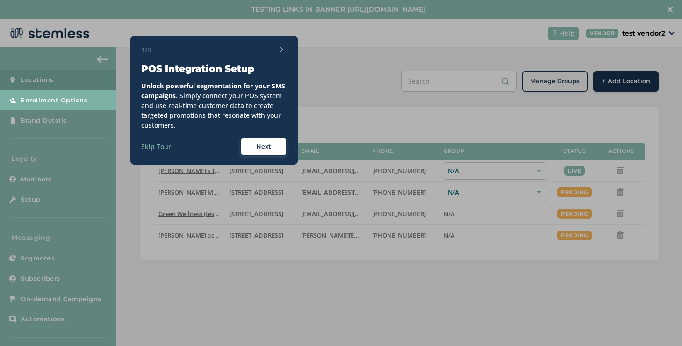
click at [280, 52] on img at bounding box center [283, 49] width 8 height 8
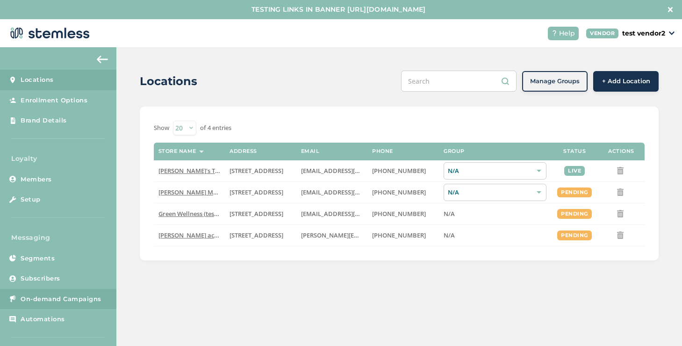
click at [91, 296] on span "On-demand Campaigns" at bounding box center [61, 298] width 81 height 9
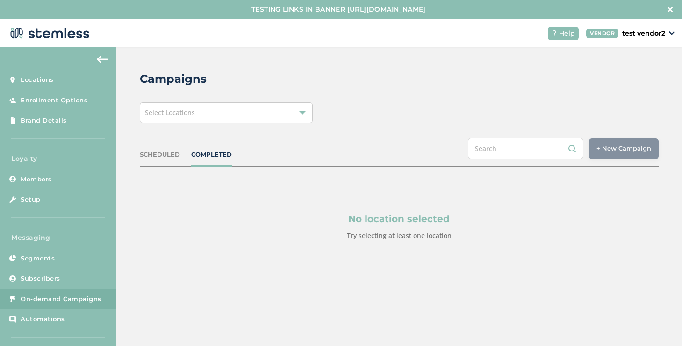
click at [272, 117] on div "Select Locations" at bounding box center [226, 112] width 173 height 21
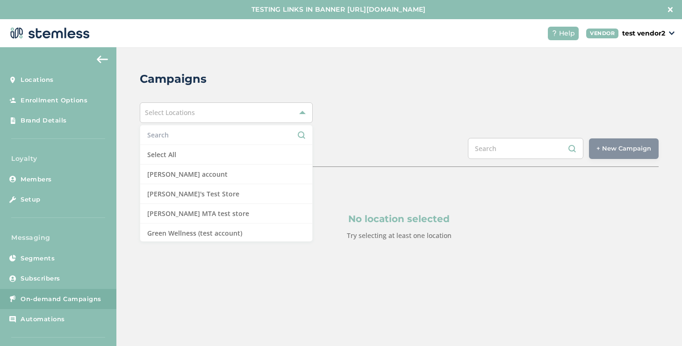
click at [174, 141] on li at bounding box center [226, 135] width 172 height 20
click at [174, 136] on input "text" at bounding box center [226, 135] width 158 height 10
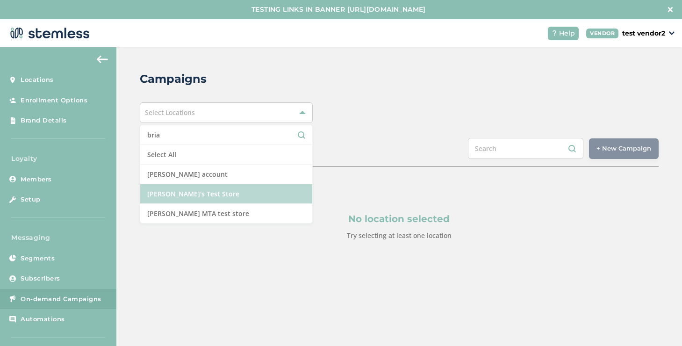
type input "bria"
click at [186, 196] on li "[PERSON_NAME]'s Test Store" at bounding box center [226, 194] width 172 height 20
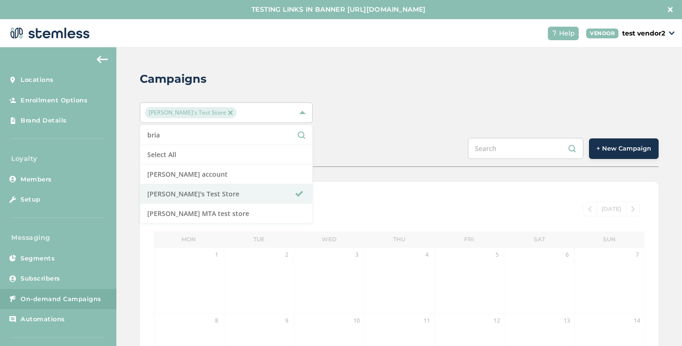
click at [650, 153] on button "+ New Campaign" at bounding box center [624, 148] width 70 height 21
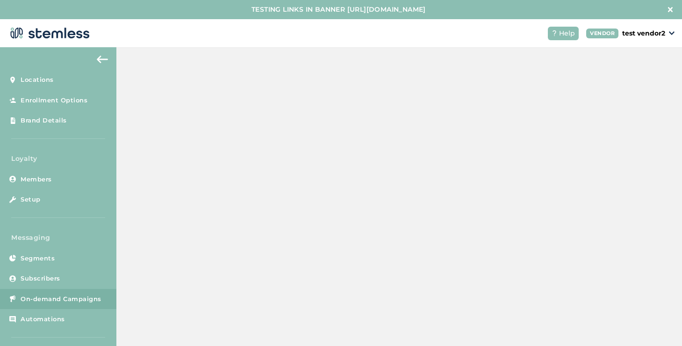
click at [621, 151] on span "+ New Campaign" at bounding box center [623, 148] width 55 height 9
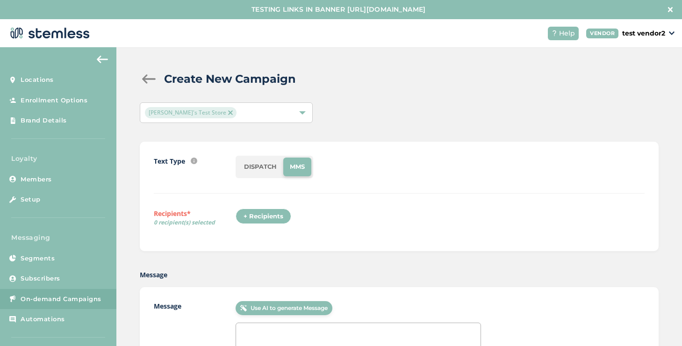
scroll to position [121, 0]
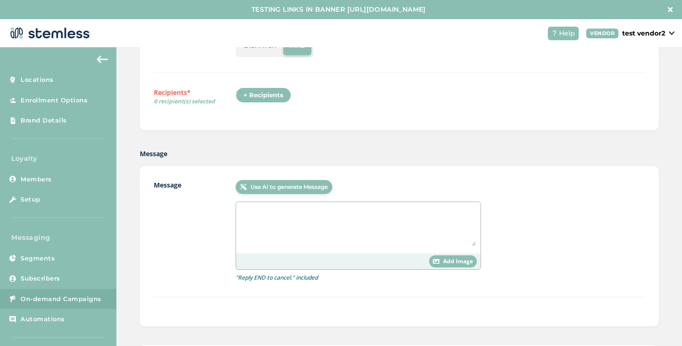
click at [269, 222] on textarea at bounding box center [358, 226] width 235 height 39
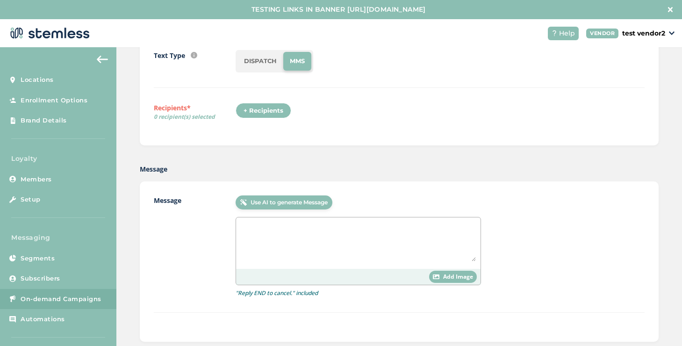
click at [259, 55] on li "DISPATCH" at bounding box center [260, 61] width 46 height 19
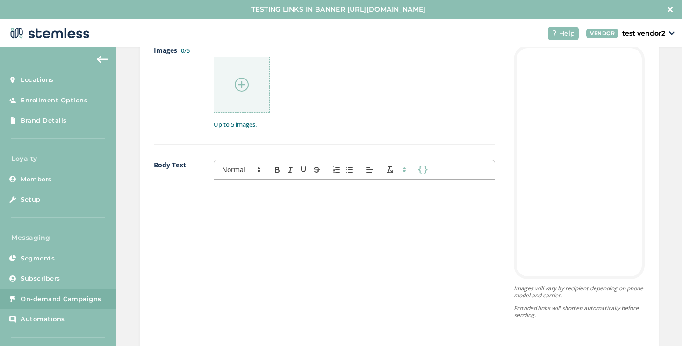
scroll to position [521, 0]
click at [247, 217] on div at bounding box center [354, 269] width 280 height 186
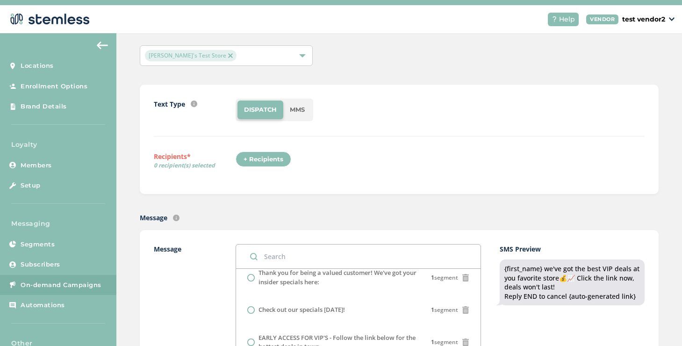
scroll to position [0, 0]
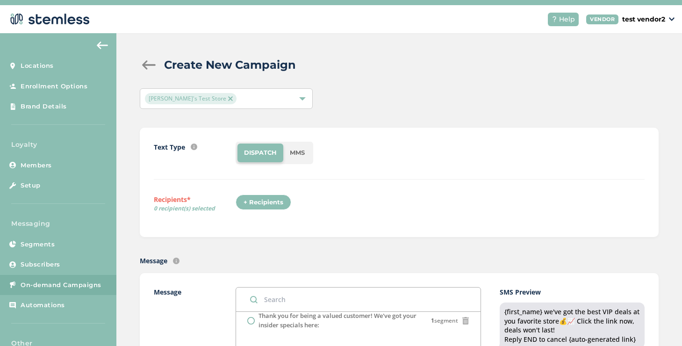
click at [274, 196] on div "+ Recipients" at bounding box center [264, 202] width 56 height 16
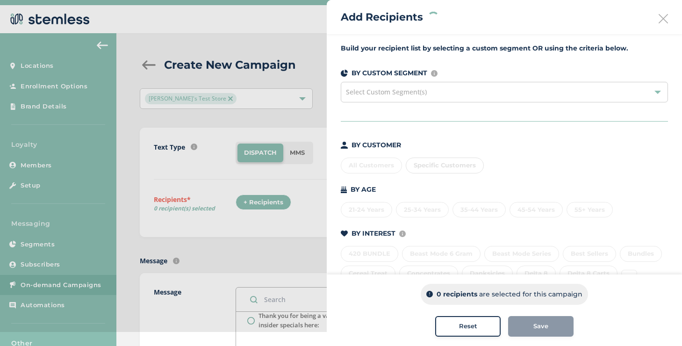
click at [421, 159] on div "Specific Customers" at bounding box center [445, 166] width 78 height 16
click at [421, 165] on div "Specific Customers" at bounding box center [445, 166] width 78 height 16
click at [415, 162] on span "Specific Customers" at bounding box center [445, 164] width 62 height 7
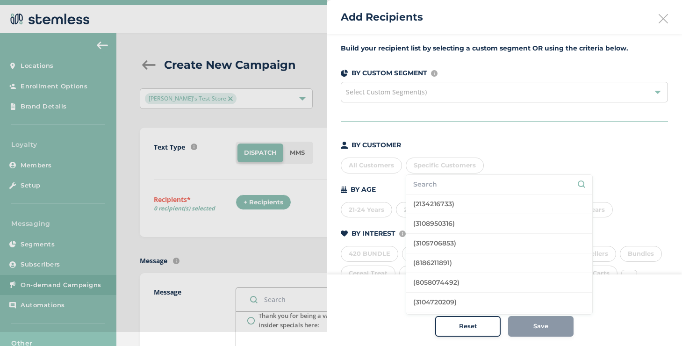
click at [428, 179] on input "text" at bounding box center [499, 184] width 172 height 10
type input "[PERSON_NAME]"
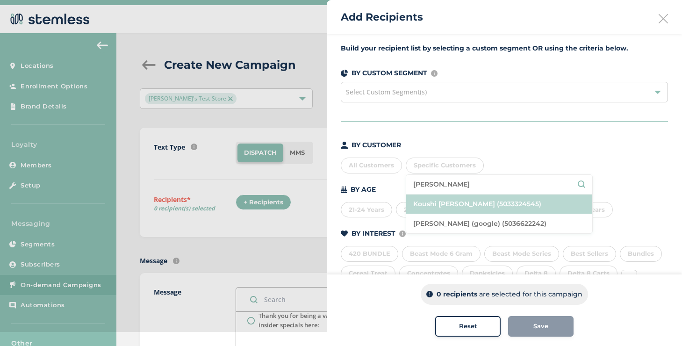
click at [461, 205] on li "Koushi [PERSON_NAME] (5033324545)" at bounding box center [499, 204] width 186 height 20
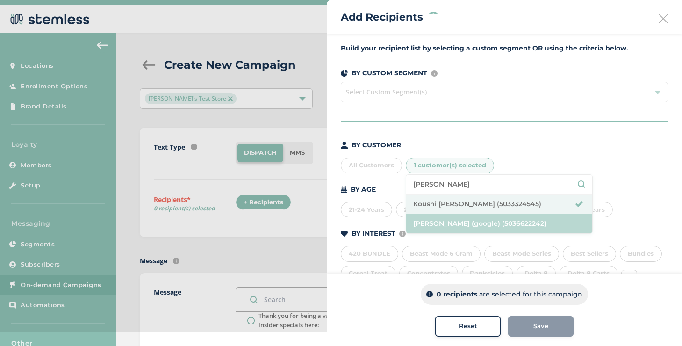
click at [460, 222] on li "[PERSON_NAME] (google) (5036622242)" at bounding box center [499, 223] width 186 height 19
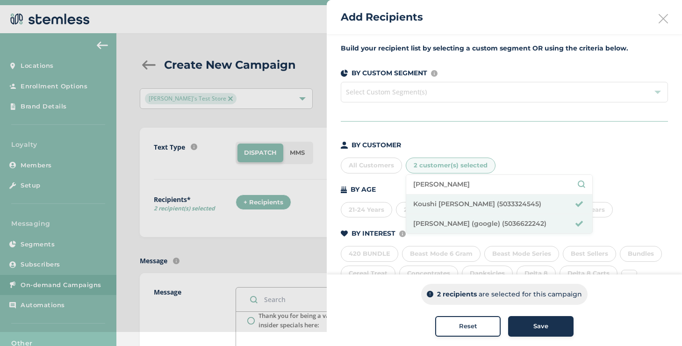
click at [516, 322] on div "Save" at bounding box center [541, 326] width 50 height 9
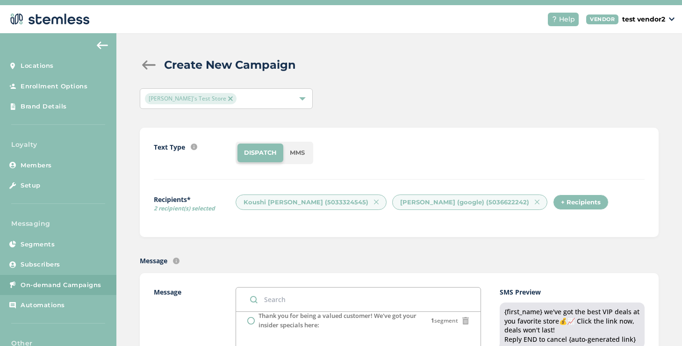
click at [553, 202] on div "+ Recipients" at bounding box center [581, 202] width 56 height 16
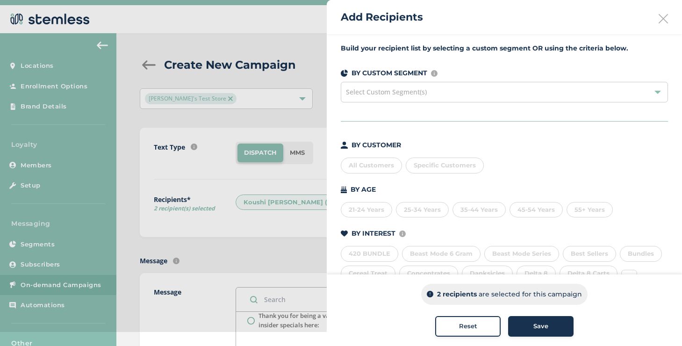
click at [433, 172] on div "Specific Customers" at bounding box center [445, 166] width 78 height 16
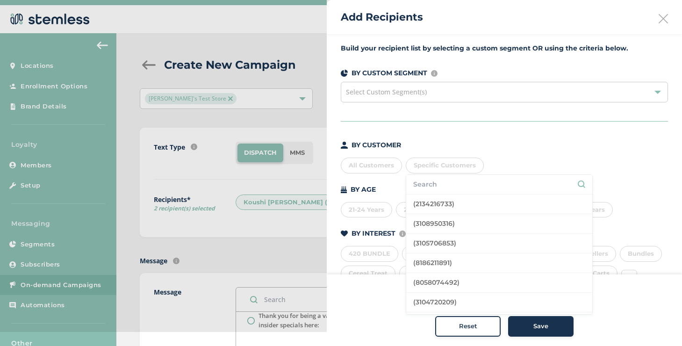
click at [429, 186] on input "text" at bounding box center [499, 184] width 172 height 10
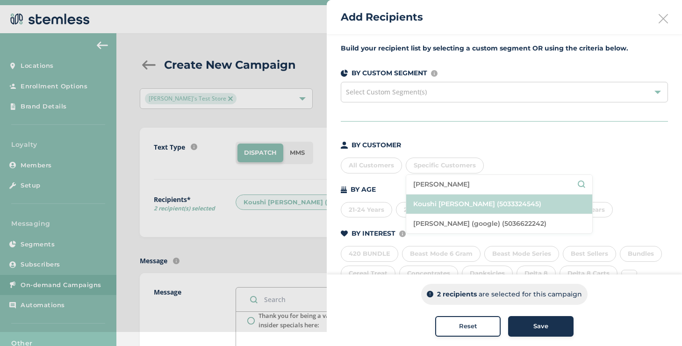
click at [444, 208] on li "Koushi [PERSON_NAME] (5033324545)" at bounding box center [499, 204] width 186 height 20
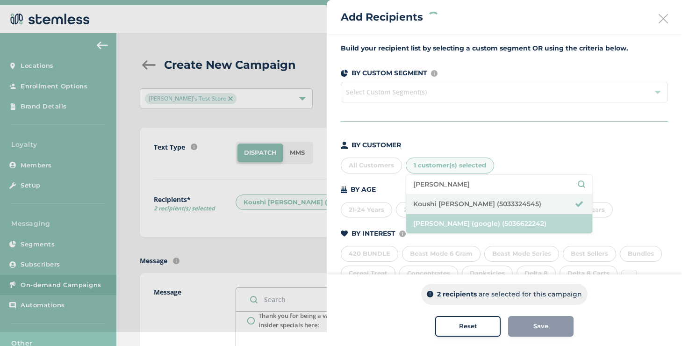
click at [451, 230] on li "[PERSON_NAME] (google) (5036622242)" at bounding box center [499, 223] width 186 height 19
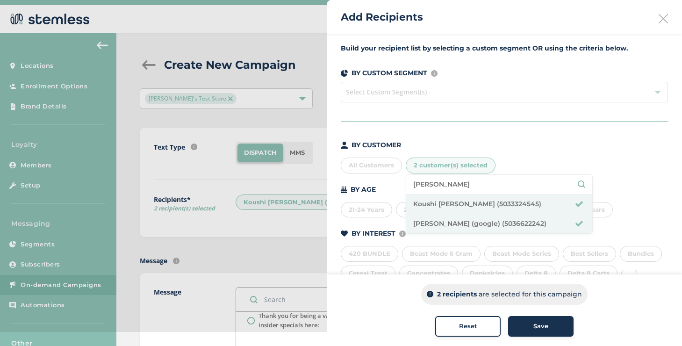
click at [442, 189] on input "[PERSON_NAME]" at bounding box center [499, 184] width 172 height 10
type input "[PERSON_NAME]"
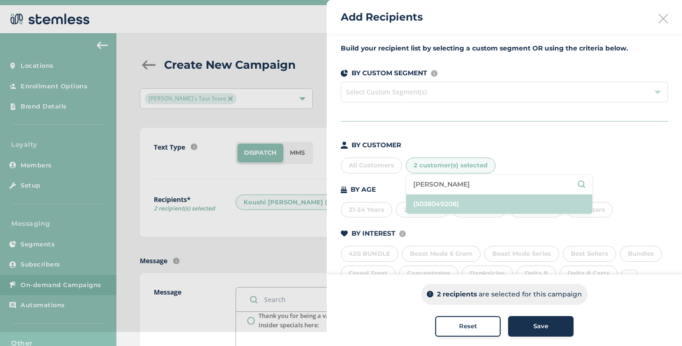
click at [491, 205] on li "(5038049208)" at bounding box center [499, 203] width 186 height 19
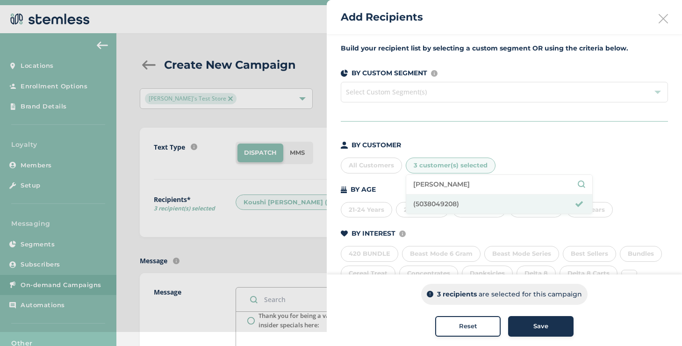
click at [515, 319] on button "Save" at bounding box center [540, 326] width 65 height 21
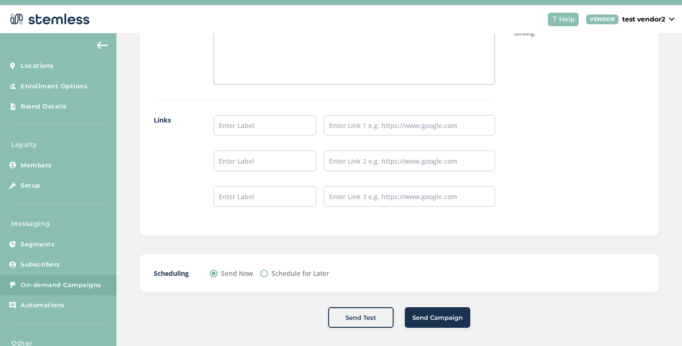
scroll to position [19, 0]
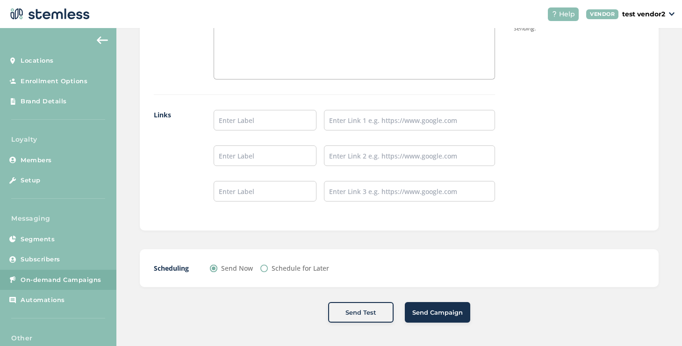
click at [416, 310] on span "Send Campaign" at bounding box center [437, 312] width 50 height 9
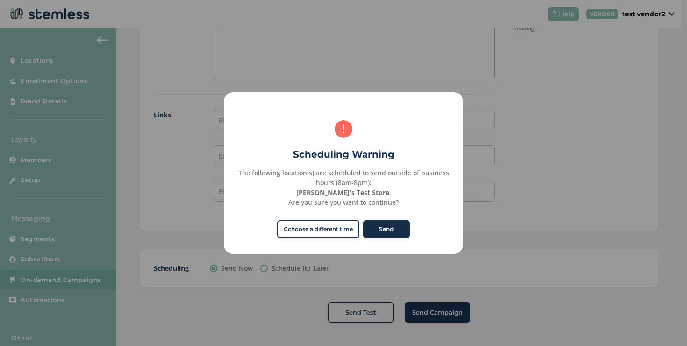
click at [373, 233] on button "Send" at bounding box center [386, 229] width 47 height 18
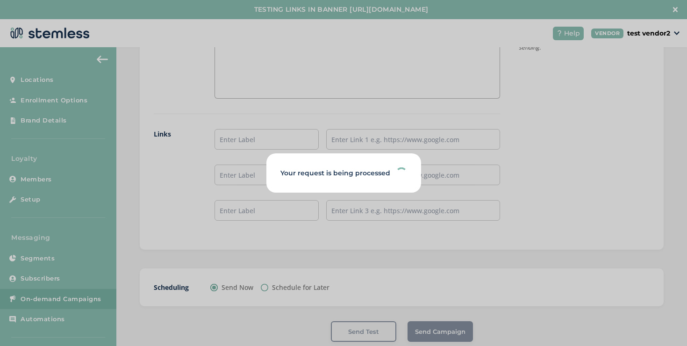
scroll to position [788, 0]
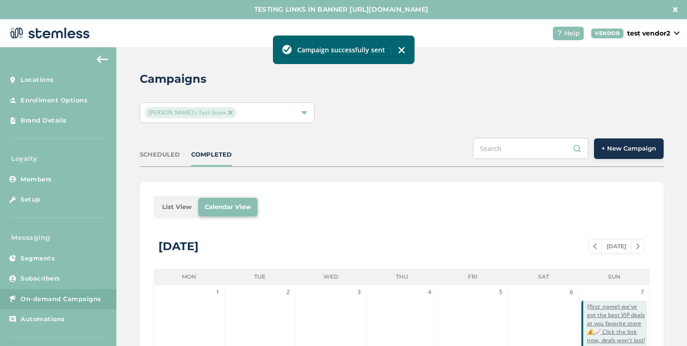
click at [190, 200] on li "List View" at bounding box center [177, 207] width 43 height 19
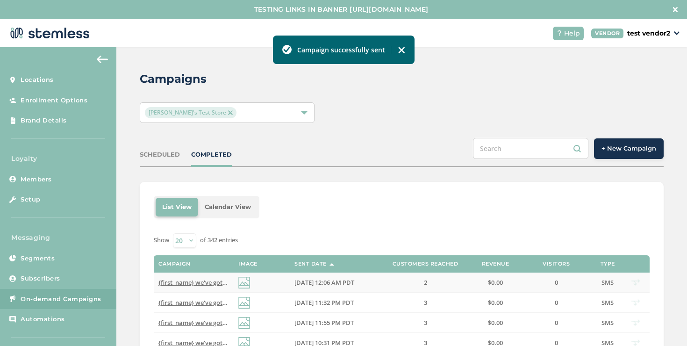
click at [194, 286] on span "{first_name} we've got the best VIP deals at you favorite store💰📈 Click the lin…" at bounding box center [334, 282] width 352 height 8
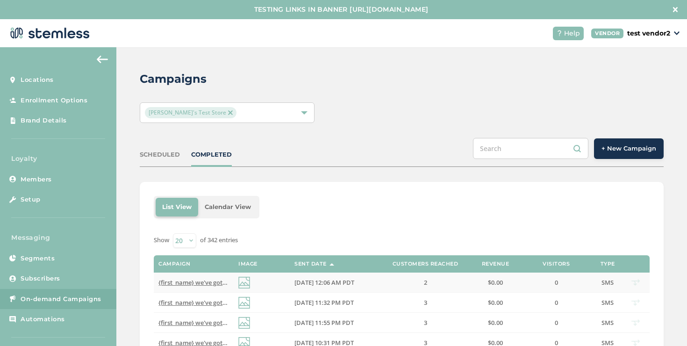
click at [188, 281] on span "{first_name} we've got the best VIP deals at you favorite store💰📈 Click the lin…" at bounding box center [334, 282] width 352 height 8
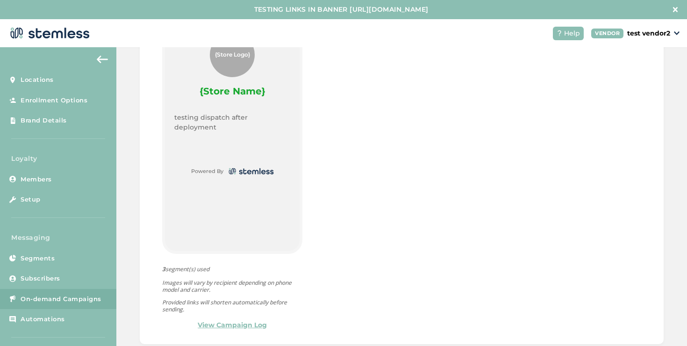
scroll to position [472, 0]
click at [221, 320] on link "View Campaign Log" at bounding box center [232, 323] width 69 height 10
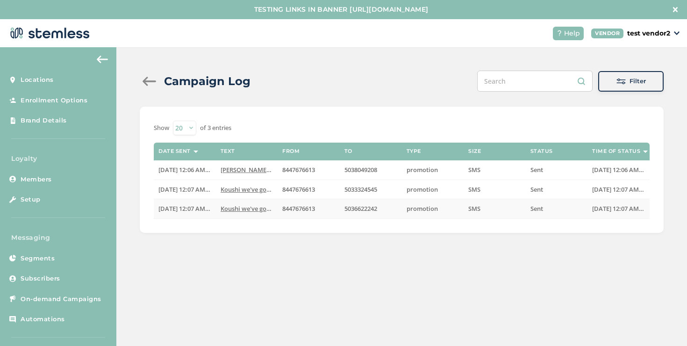
click at [237, 206] on span "Koushi we've got the best VIP deals at you favorit..." at bounding box center [294, 208] width 147 height 8
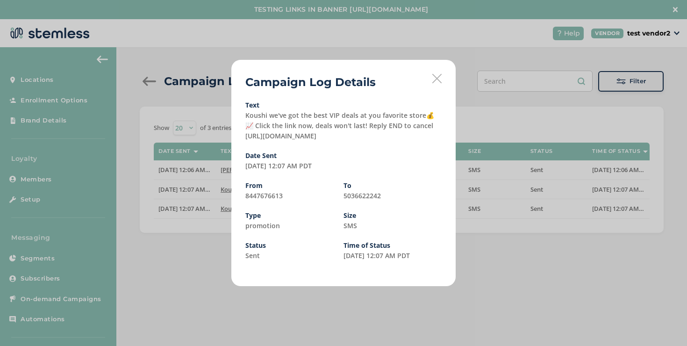
click at [441, 80] on icon at bounding box center [436, 78] width 9 height 9
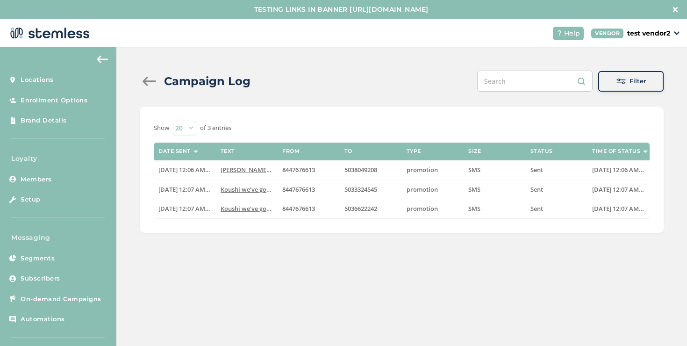
click at [151, 83] on div at bounding box center [149, 81] width 19 height 9
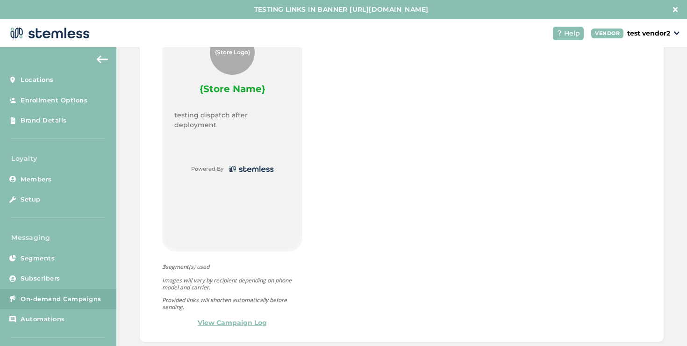
scroll to position [19, 0]
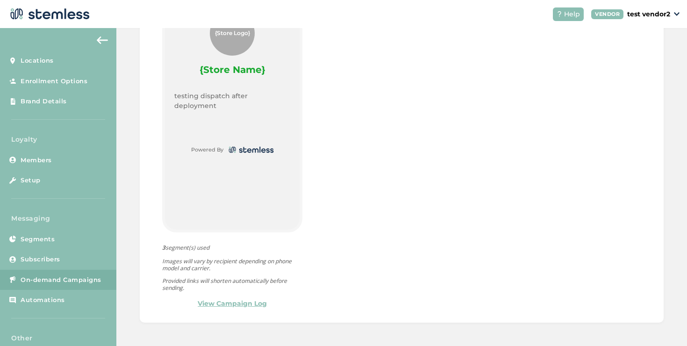
click at [225, 301] on link "View Campaign Log" at bounding box center [232, 304] width 69 height 10
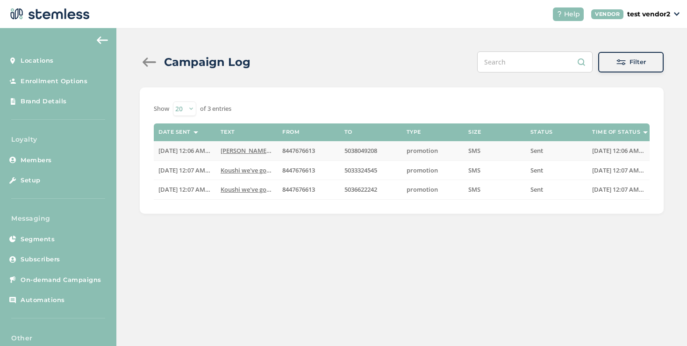
click at [237, 150] on span "[PERSON_NAME] we've got the best VIP deals at you favorit..." at bounding box center [308, 150] width 175 height 8
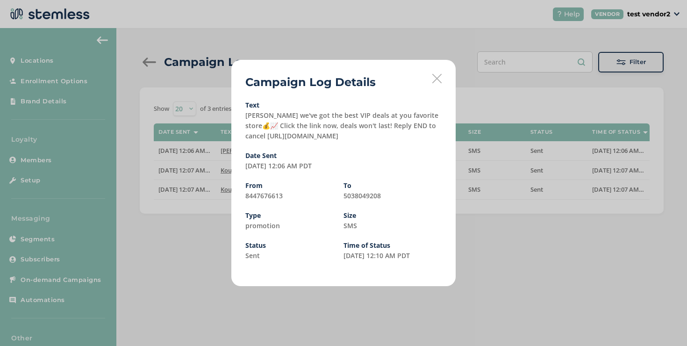
click at [436, 82] on icon at bounding box center [436, 78] width 9 height 9
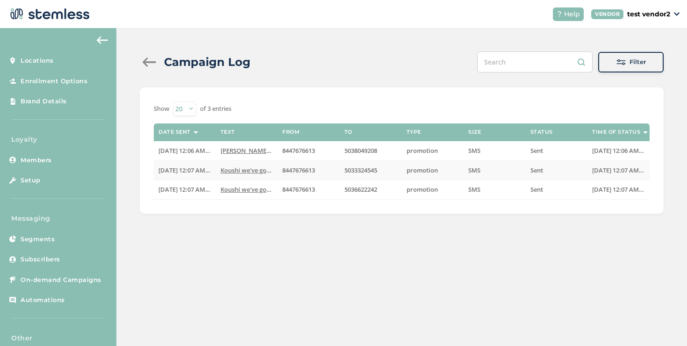
click at [260, 172] on span "Koushi we've got the best VIP deals at you favorit..." at bounding box center [294, 170] width 147 height 8
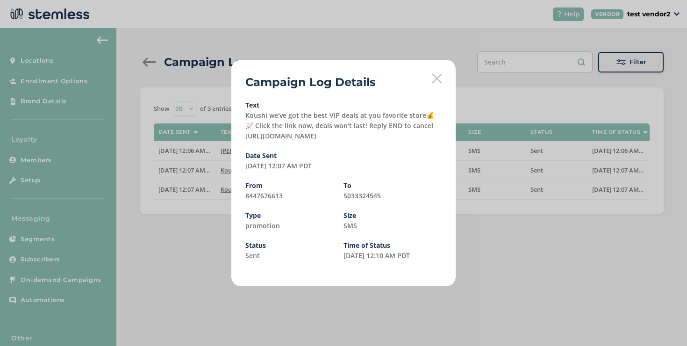
click at [435, 81] on icon at bounding box center [436, 78] width 9 height 9
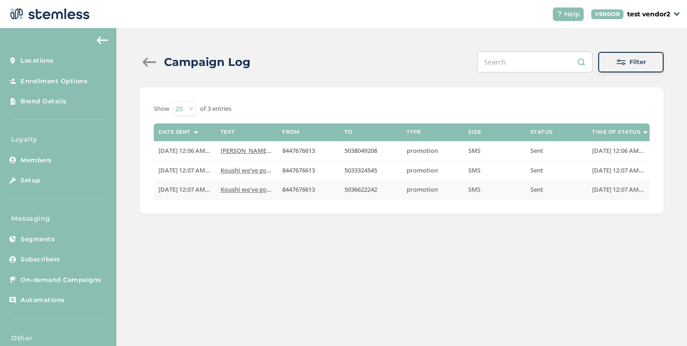
click at [263, 188] on span "Koushi we've got the best VIP deals at you favorit..." at bounding box center [294, 189] width 147 height 8
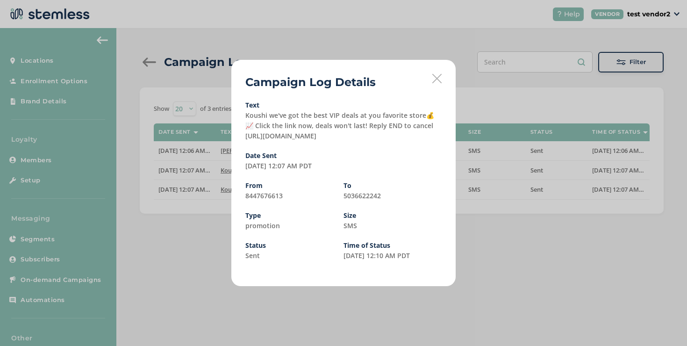
click at [438, 81] on icon at bounding box center [436, 78] width 9 height 9
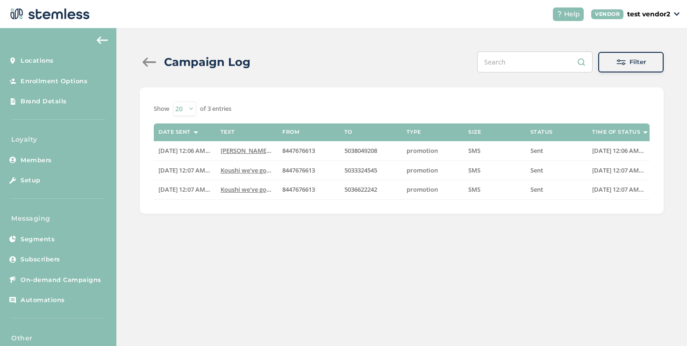
click at [147, 65] on div at bounding box center [149, 61] width 19 height 9
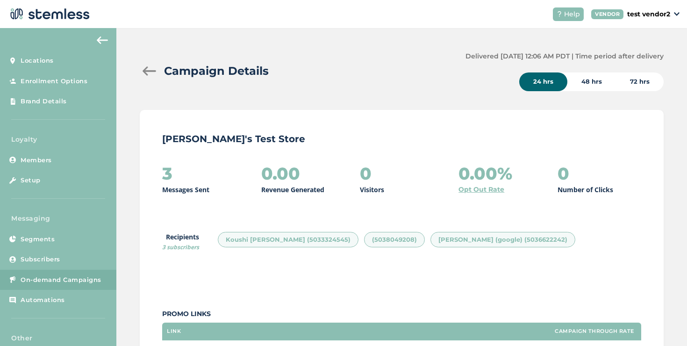
click at [150, 68] on div at bounding box center [149, 70] width 19 height 9
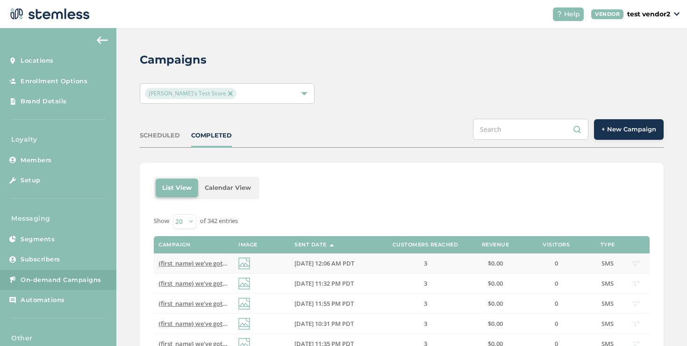
click at [199, 261] on span "{first_name} we've got the best VIP deals at you favorite store💰📈 Click the lin…" at bounding box center [334, 263] width 352 height 8
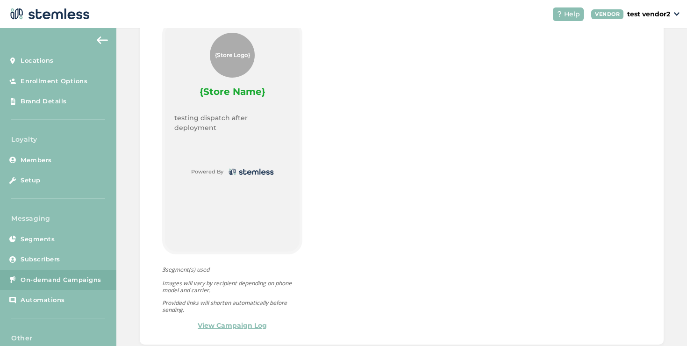
scroll to position [472, 0]
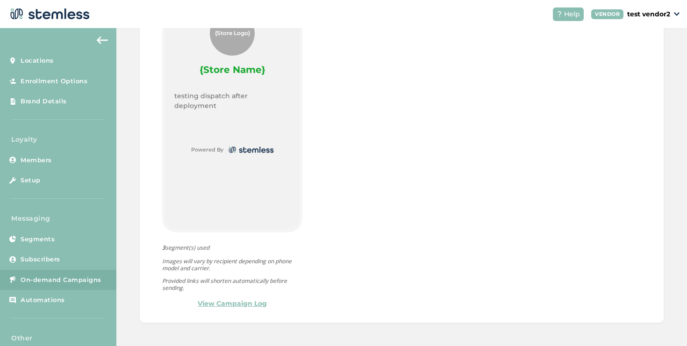
click at [237, 300] on link "View Campaign Log" at bounding box center [232, 304] width 69 height 10
